Goal: Task Accomplishment & Management: Manage account settings

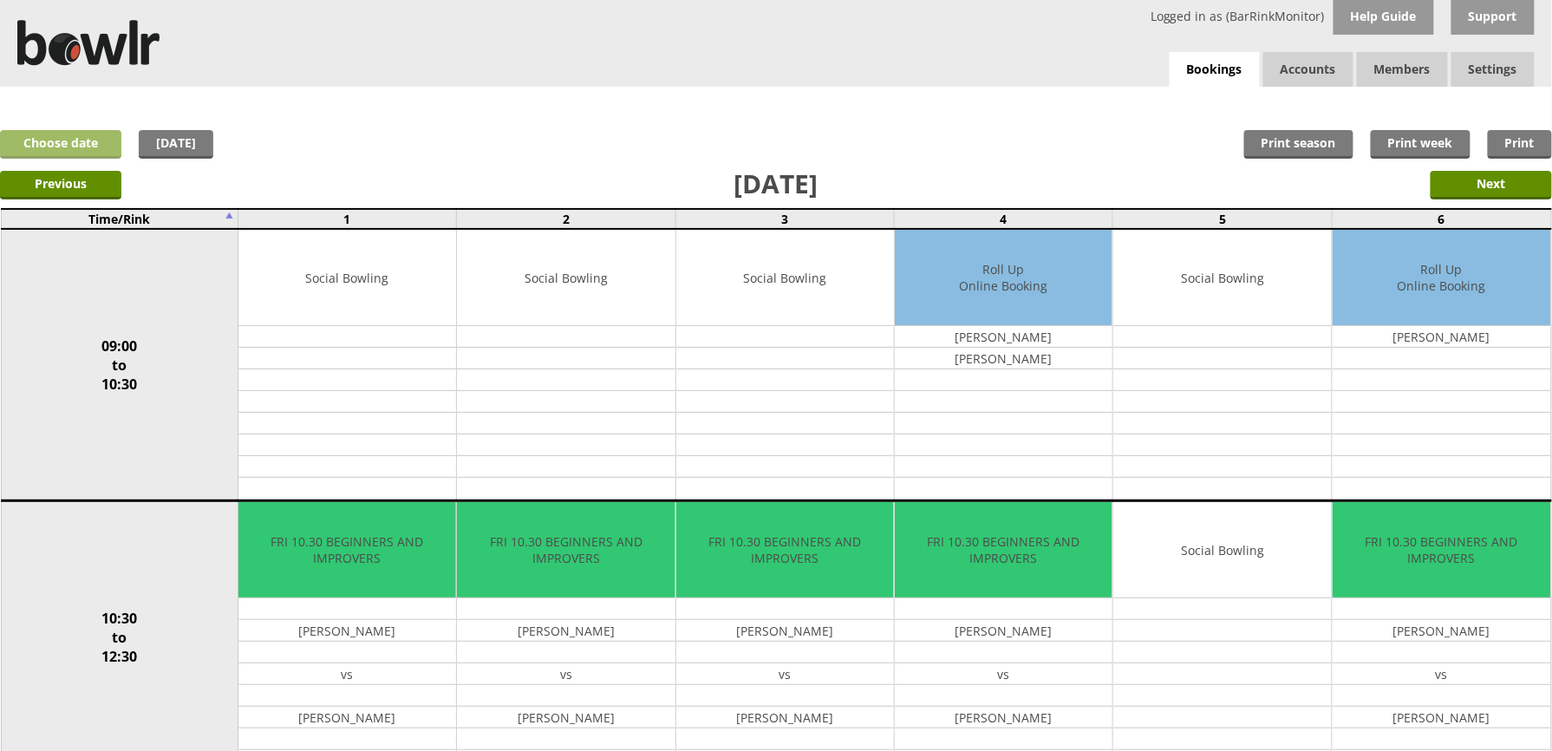
click at [94, 139] on link "Choose date" at bounding box center [60, 144] width 121 height 29
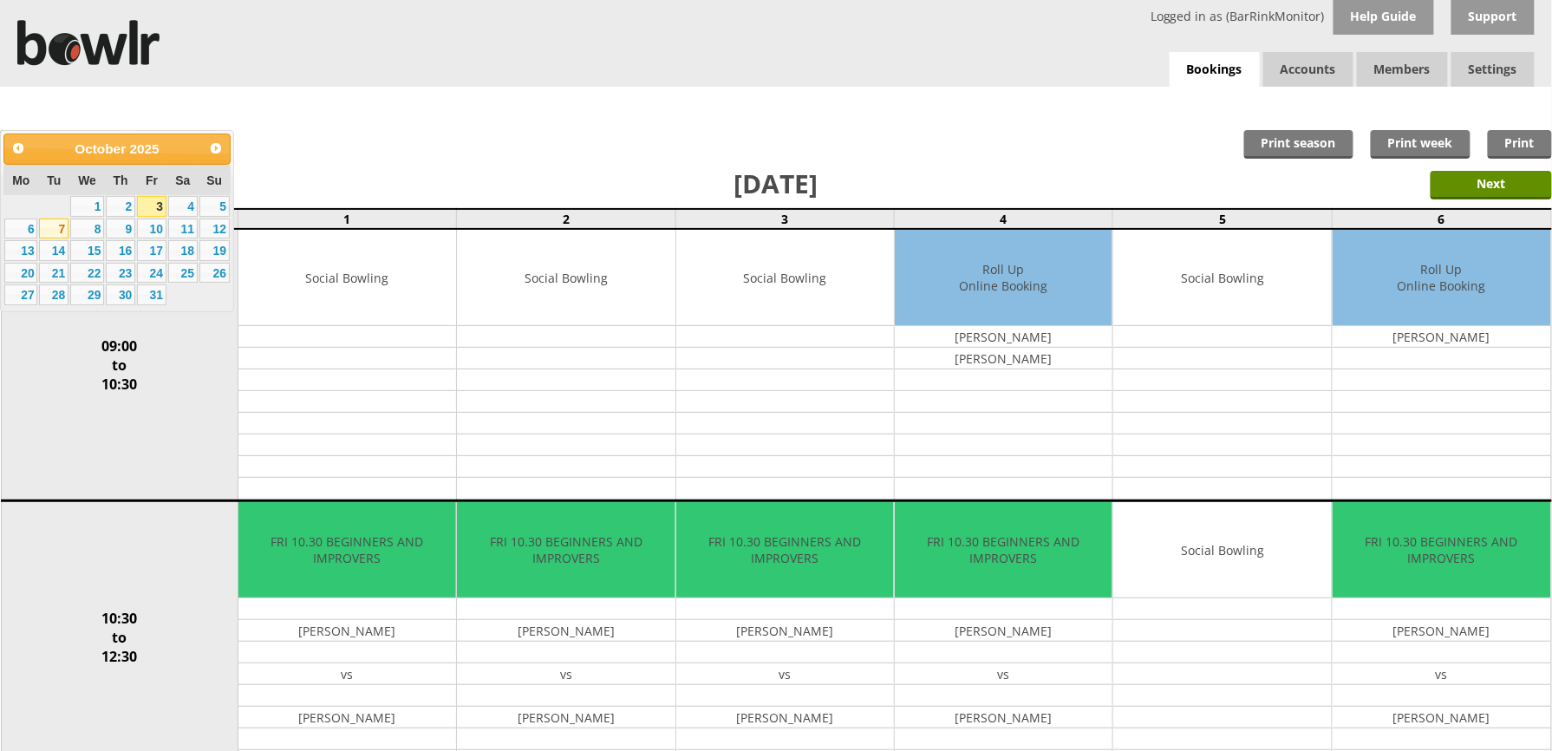
click at [63, 227] on link "7" at bounding box center [53, 228] width 29 height 21
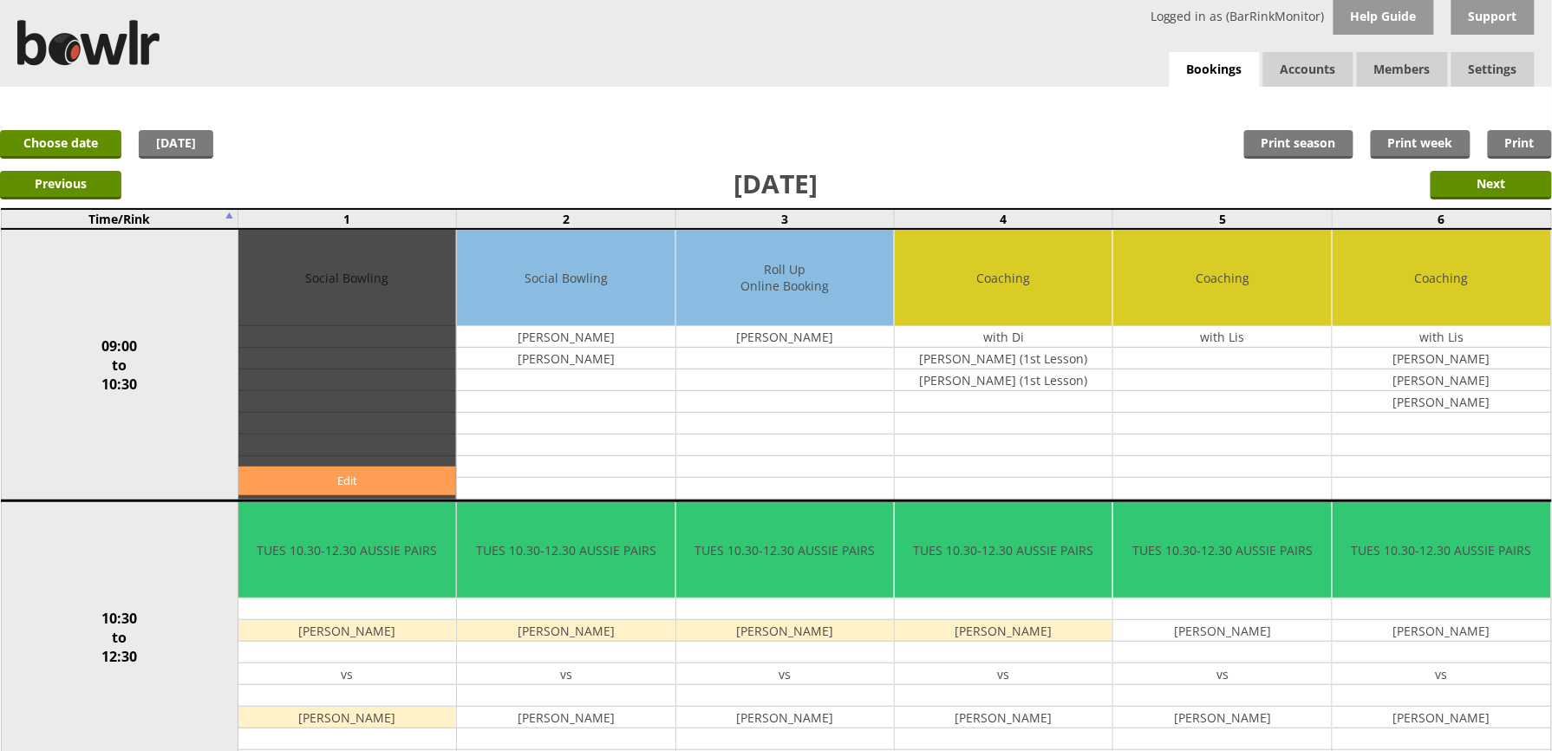
click at [327, 485] on link "Edit" at bounding box center [347, 480] width 218 height 29
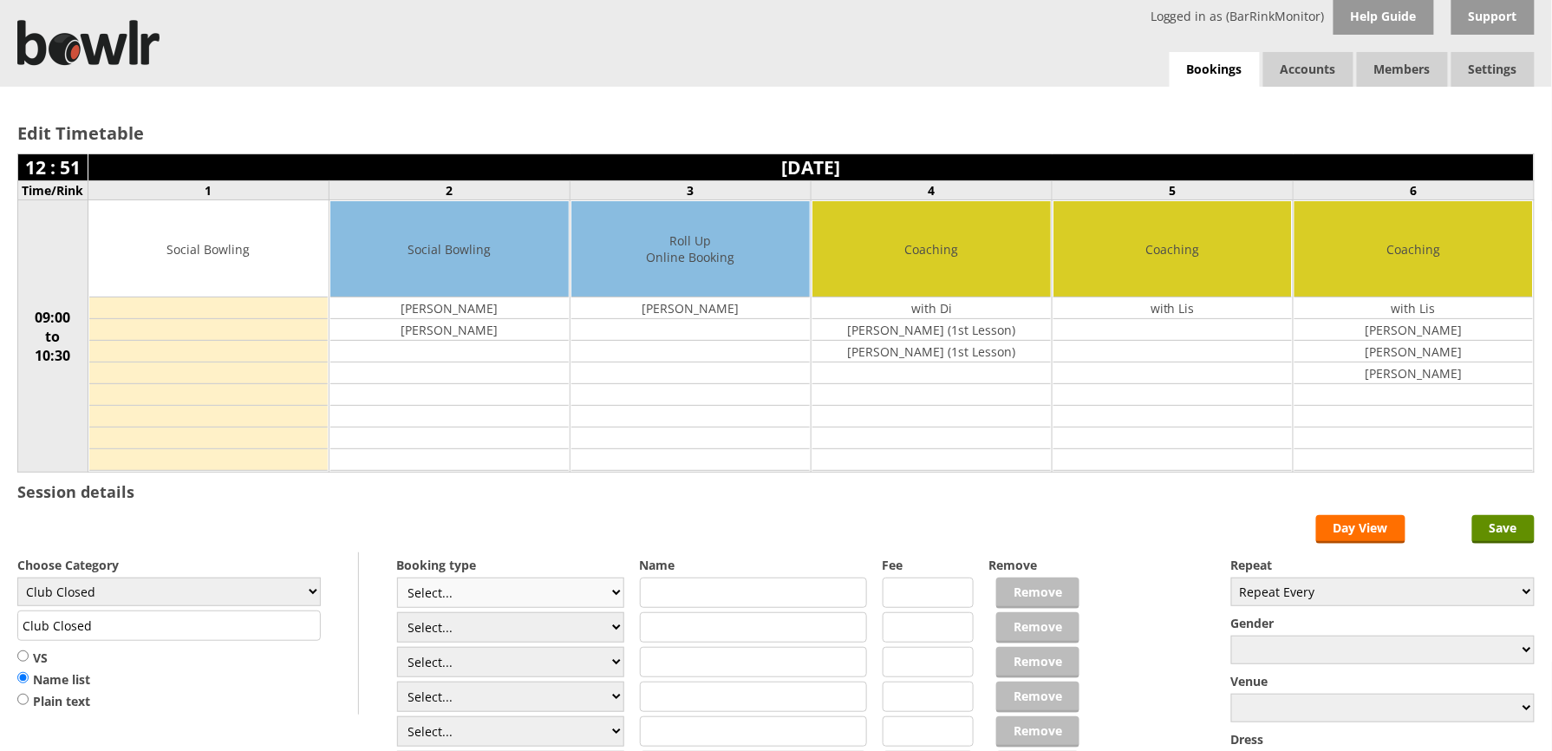
click at [612, 595] on select "Select... Club Competition (Member) Club Competition (Visitor) National (Member…" at bounding box center [511, 592] width 228 height 30
select select "1_54"
click at [397, 581] on select "Select... Club Competition (Member) Club Competition (Visitor) National (Member…" at bounding box center [511, 592] width 228 height 30
type input "3.0000"
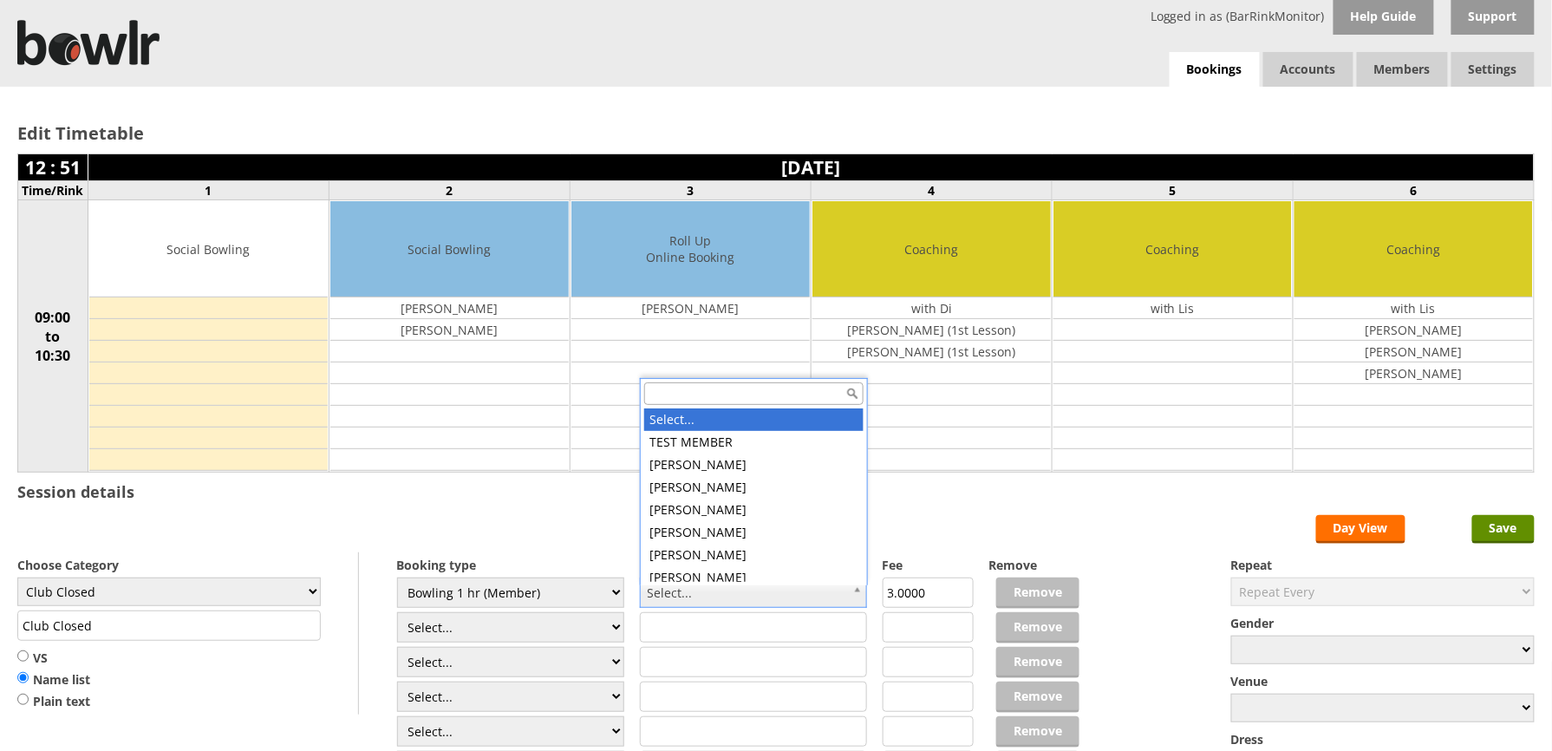
click at [737, 392] on input "text" at bounding box center [753, 393] width 219 height 23
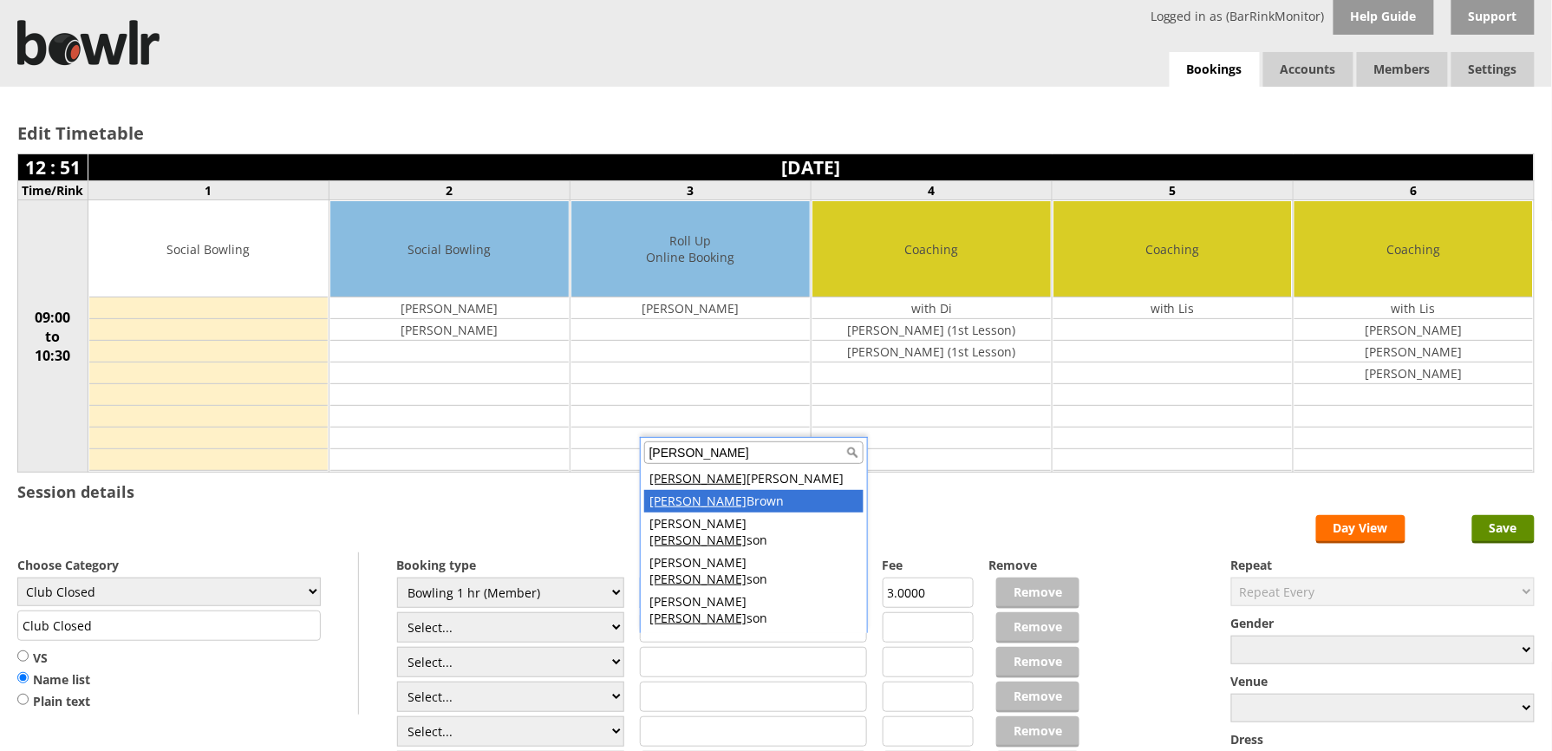
type input "robin"
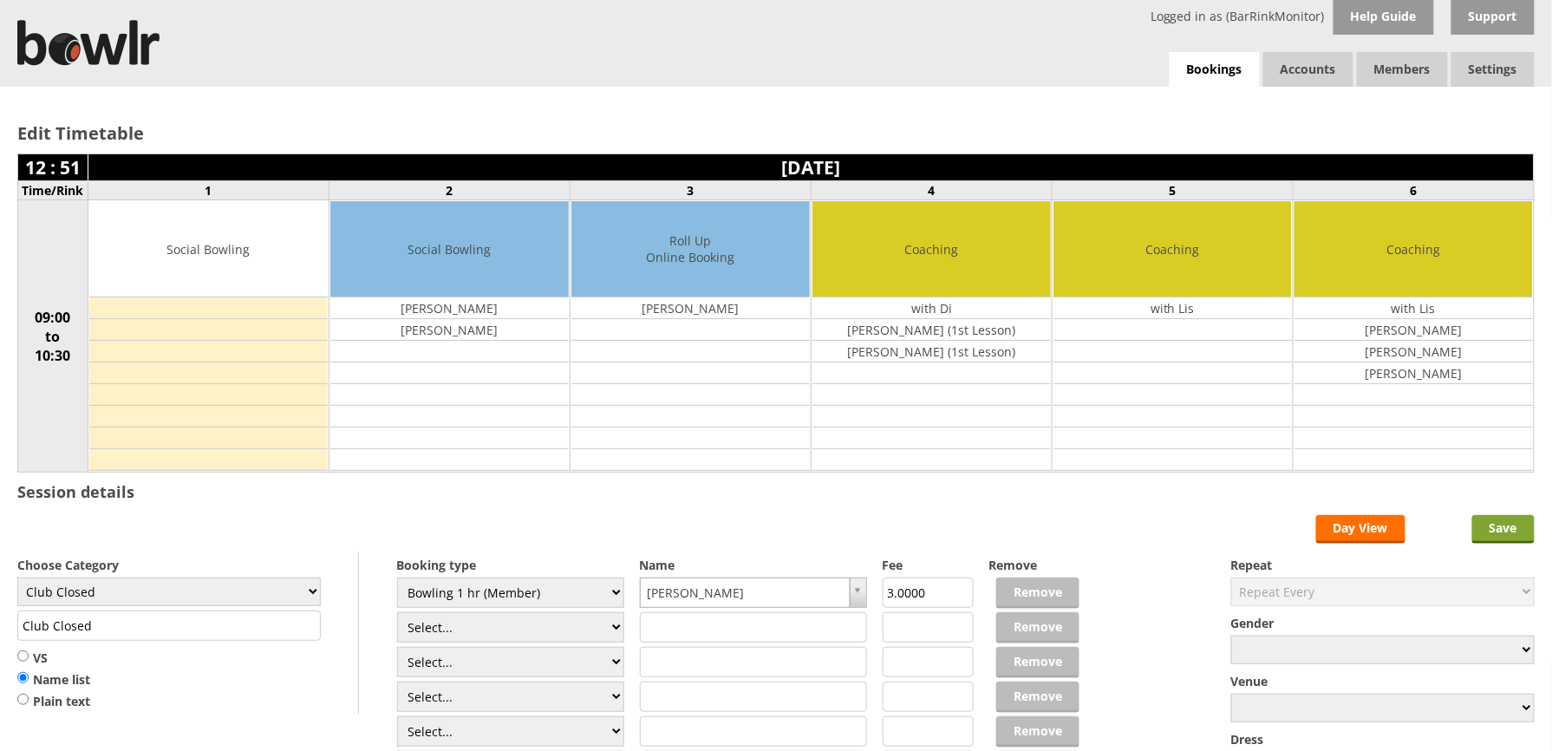
click at [1506, 537] on input "Save" at bounding box center [1503, 529] width 62 height 29
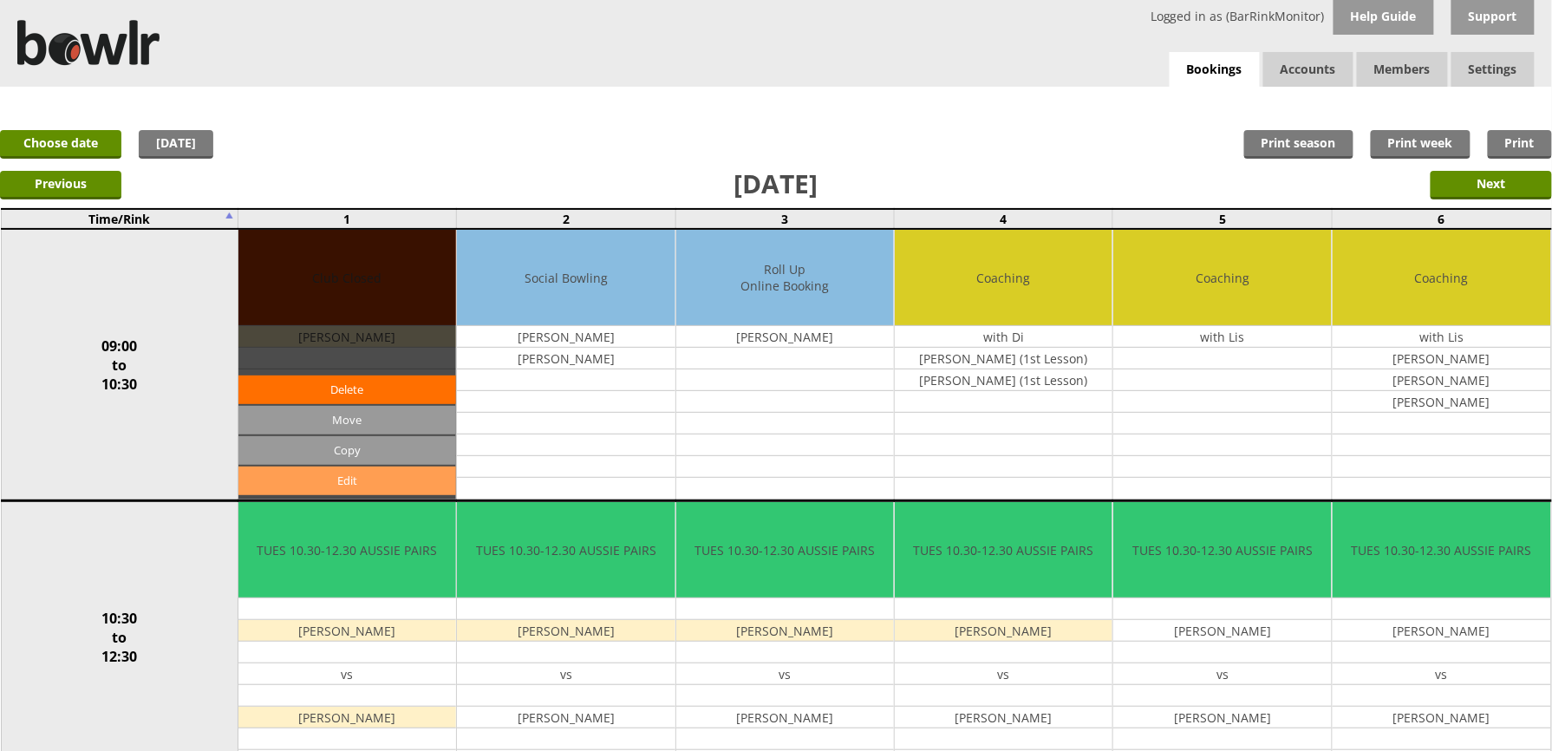
click at [338, 486] on link "Edit" at bounding box center [347, 480] width 218 height 29
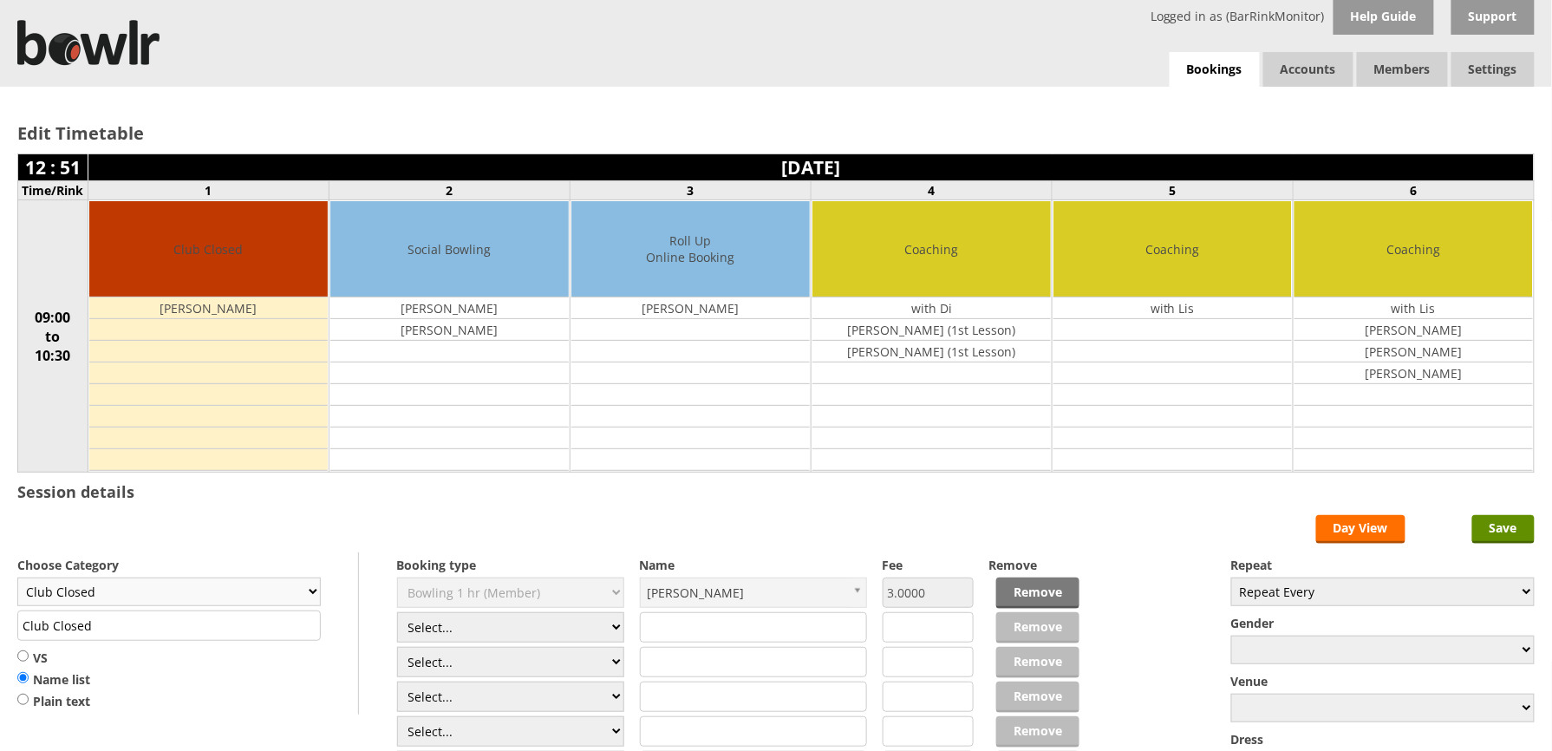
click at [314, 603] on select "Club Closed Singles League Triples League Pairs League Friendly Social Bowling …" at bounding box center [168, 591] width 303 height 29
select select "132"
click at [17, 581] on select "Club Closed Singles League Triples League Pairs League Friendly Social Bowling …" at bounding box center [168, 591] width 303 height 29
type input "Social Bowling"
click at [1514, 536] on input "Save" at bounding box center [1503, 529] width 62 height 29
